Goal: Information Seeking & Learning: Learn about a topic

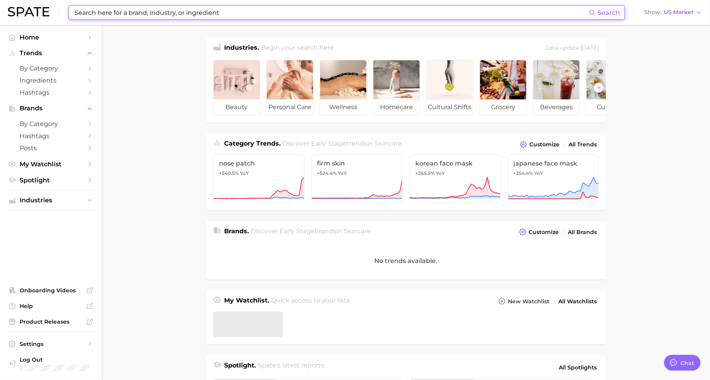
click at [200, 9] on input at bounding box center [331, 12] width 515 height 13
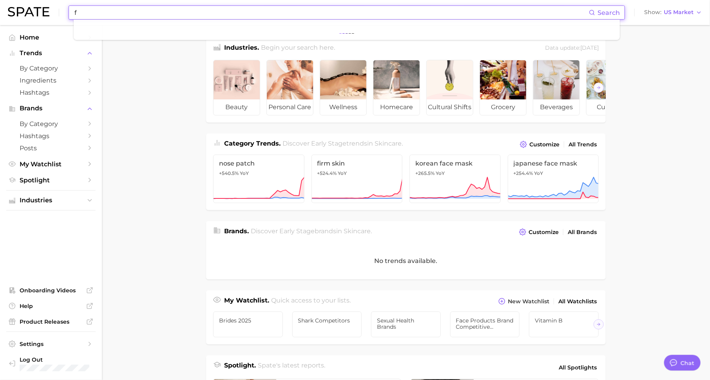
scroll to position [10, 0]
click at [382, 31] on button "Suggest" at bounding box center [377, 32] width 45 height 13
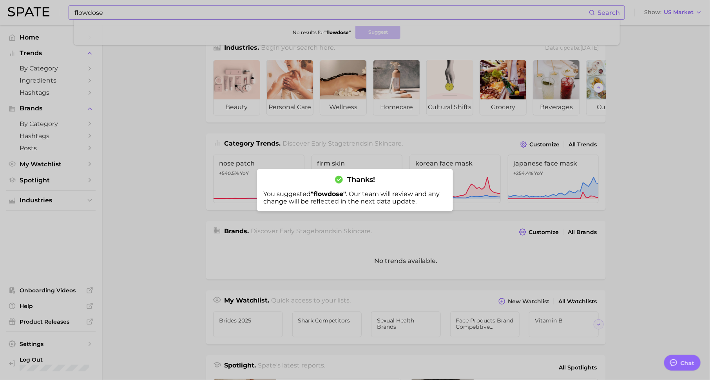
click at [203, 13] on div at bounding box center [355, 190] width 710 height 380
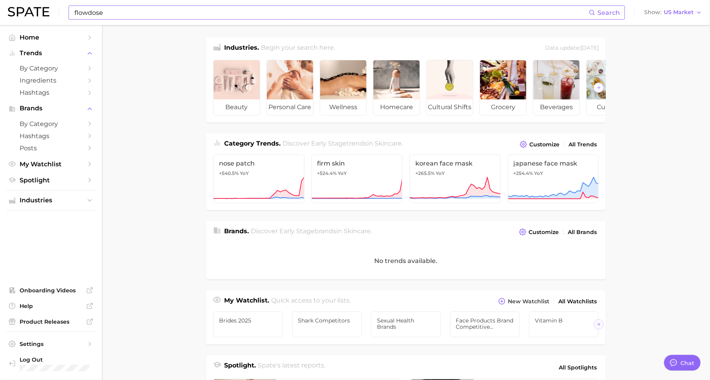
click at [203, 14] on input "flowdose" at bounding box center [331, 12] width 515 height 13
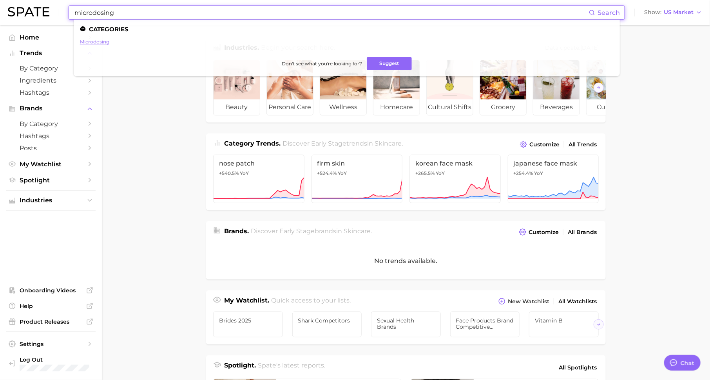
type input "microdosing"
click at [95, 44] on link "microdosing" at bounding box center [94, 42] width 29 height 6
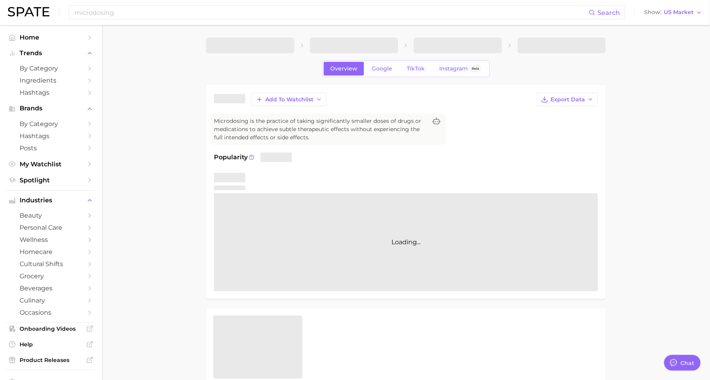
type textarea "x"
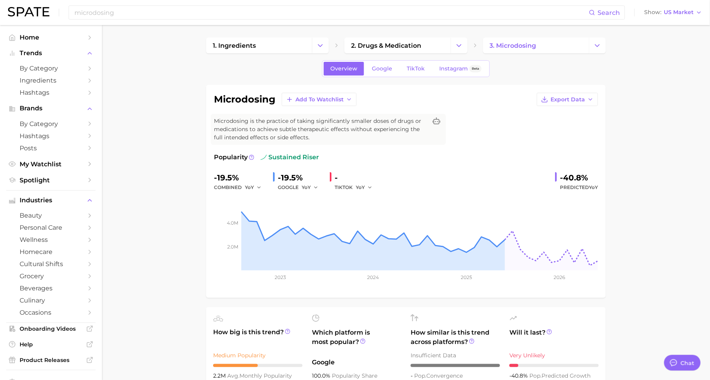
scroll to position [10, 0]
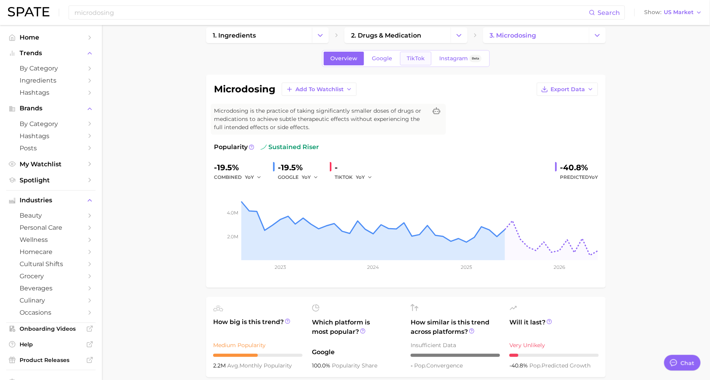
click at [414, 55] on span "TikTok" at bounding box center [416, 58] width 18 height 7
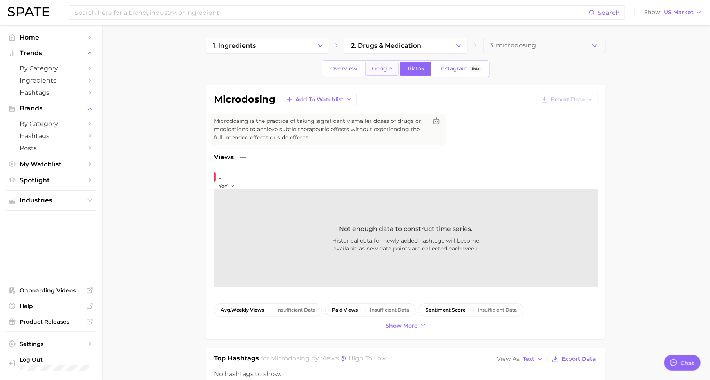
click at [385, 68] on span "Google" at bounding box center [382, 68] width 20 height 7
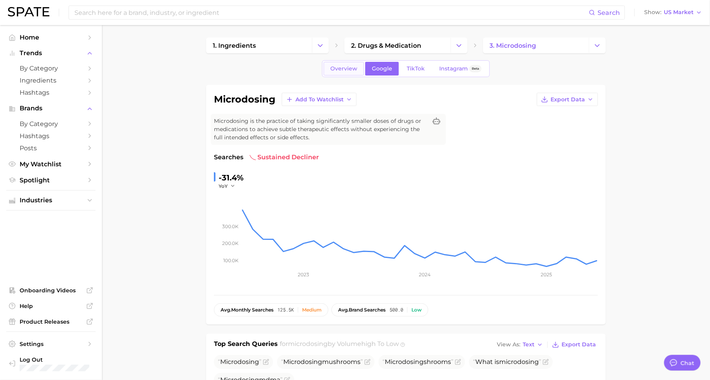
click at [351, 73] on link "Overview" at bounding box center [344, 69] width 40 height 14
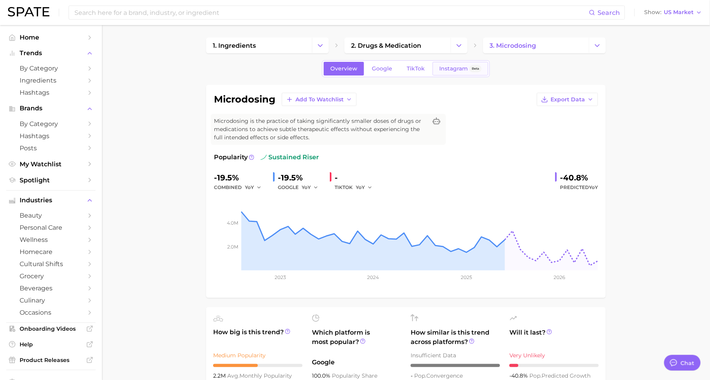
click at [452, 69] on span "Instagram" at bounding box center [453, 68] width 29 height 7
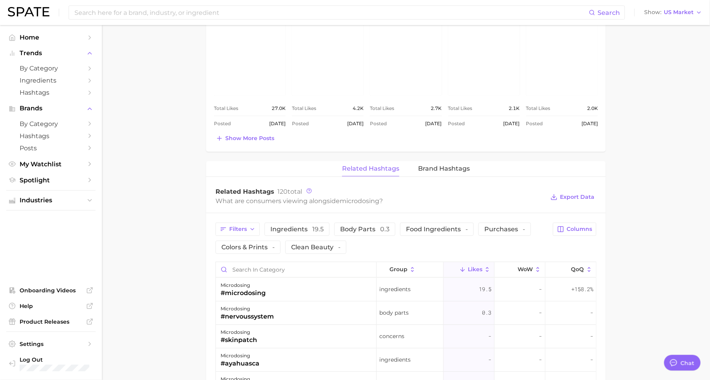
scroll to position [429, 0]
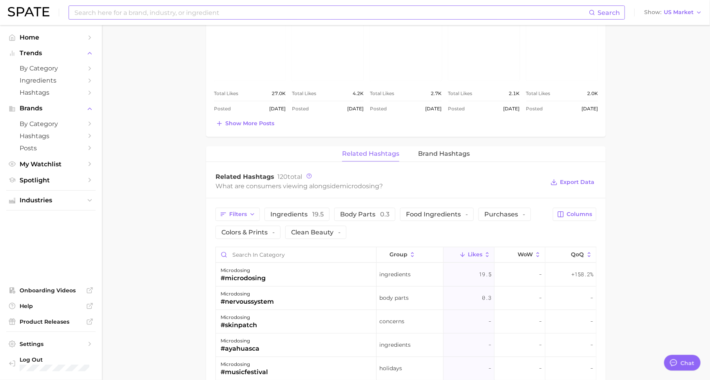
click at [283, 11] on input at bounding box center [331, 12] width 515 height 13
type input "[PERSON_NAME] mushrooms (brand)"
click at [413, 36] on button "Suggest" at bounding box center [411, 32] width 45 height 13
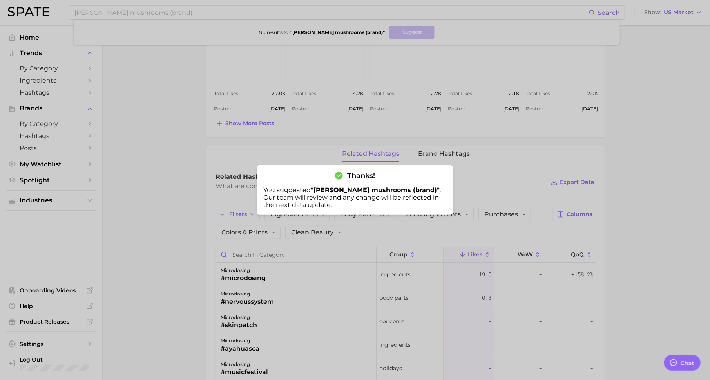
click at [29, 39] on div at bounding box center [355, 190] width 710 height 380
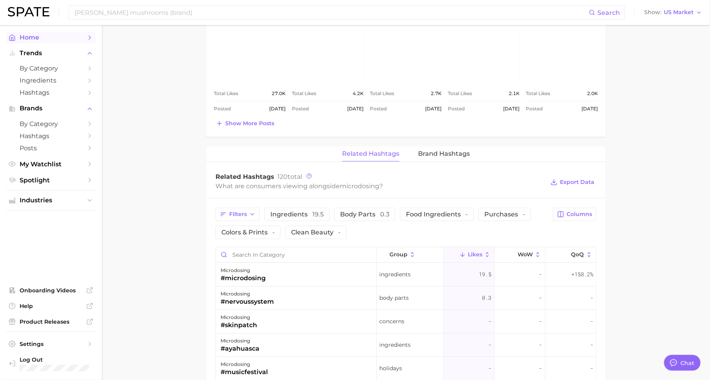
click at [60, 37] on span "Home" at bounding box center [51, 37] width 63 height 7
